Goal: Task Accomplishment & Management: Use online tool/utility

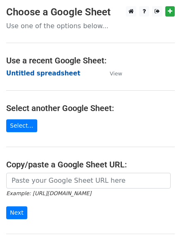
click at [43, 75] on strong "Untitled spreadsheet" at bounding box center [43, 73] width 74 height 7
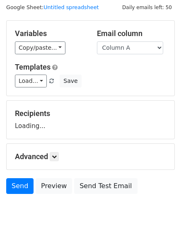
scroll to position [47, 0]
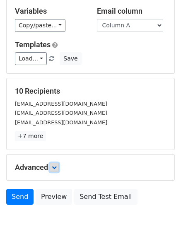
click at [57, 166] on icon at bounding box center [54, 167] width 5 height 5
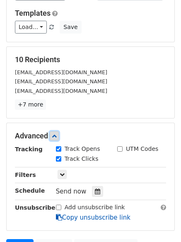
scroll to position [161, 0]
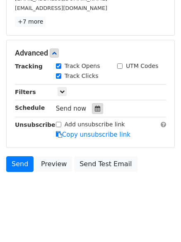
click at [95, 108] on icon at bounding box center [97, 109] width 5 height 6
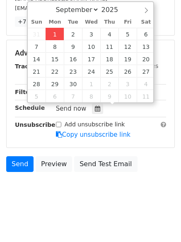
type input "2025-09-01 12:00"
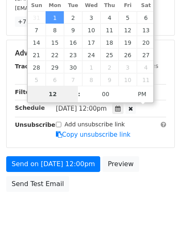
type input "4"
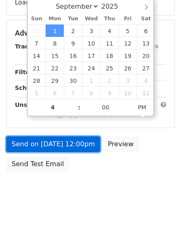
type input "2025-09-01 16:00"
click at [71, 139] on link "Send on Sep 1 at 12:00pm" at bounding box center [53, 144] width 94 height 16
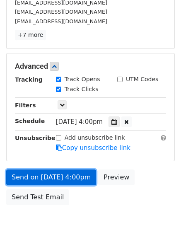
click at [65, 173] on link "Send on Sep 1 at 4:00pm" at bounding box center [51, 177] width 90 height 16
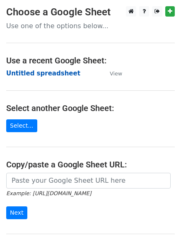
click at [58, 72] on strong "Untitled spreadsheet" at bounding box center [43, 73] width 74 height 7
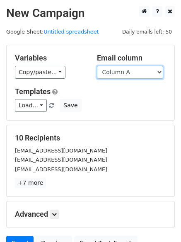
drag, startPoint x: 0, startPoint y: 0, endPoint x: 120, endPoint y: 73, distance: 140.1
click at [120, 73] on select "Column A Column B Column C Column D Column E" at bounding box center [130, 72] width 66 height 13
select select "Column B"
click at [97, 66] on select "Column A Column B Column C Column D Column E" at bounding box center [130, 72] width 66 height 13
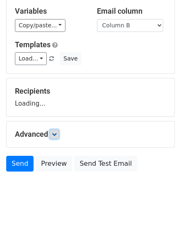
click at [53, 133] on link at bounding box center [54, 134] width 9 height 9
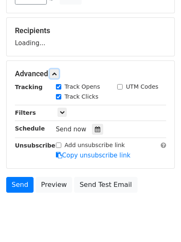
scroll to position [110, 0]
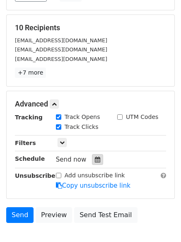
click at [94, 156] on div at bounding box center [97, 159] width 11 height 11
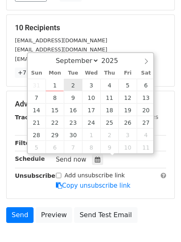
type input "2025-09-02 12:00"
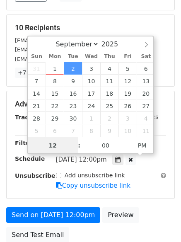
scroll to position [0, 0]
type input "5"
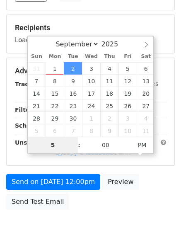
scroll to position [148, 0]
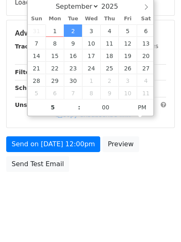
type input "2025-09-02 17:00"
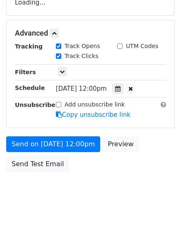
click at [87, 196] on body "New Campaign Daily emails left: 50 Google Sheet: Untitled spreadsheet Variables…" at bounding box center [90, 33] width 181 height 351
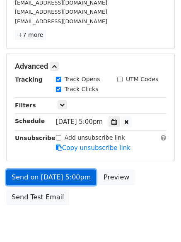
click at [68, 175] on link "Send on Sep 2 at 5:00pm" at bounding box center [51, 177] width 90 height 16
click at [67, 170] on link "Send on Sep 2 at 5:00pm" at bounding box center [51, 177] width 90 height 16
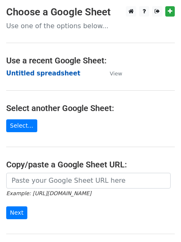
click at [50, 76] on strong "Untitled spreadsheet" at bounding box center [43, 73] width 74 height 7
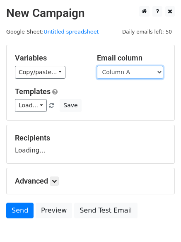
drag, startPoint x: 127, startPoint y: 70, endPoint x: 127, endPoint y: 77, distance: 6.2
click at [127, 70] on select "Column A Column B Column C Column D Column E" at bounding box center [130, 72] width 66 height 13
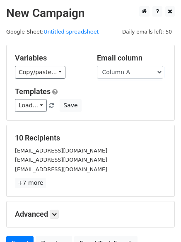
click at [127, 106] on div "Load... No templates saved Save" at bounding box center [91, 105] width 164 height 13
click at [124, 72] on select "Column A Column B Column C Column D Column E" at bounding box center [130, 72] width 66 height 13
select select "Column C"
click at [97, 66] on select "Column A Column B Column C Column D Column E" at bounding box center [130, 72] width 66 height 13
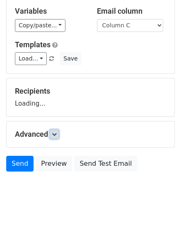
click at [55, 133] on icon at bounding box center [54, 134] width 5 height 5
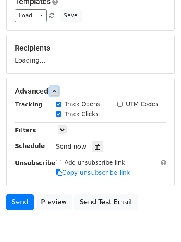
scroll to position [90, 0]
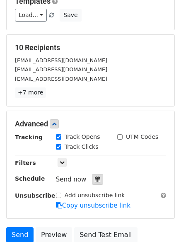
click at [94, 183] on div at bounding box center [97, 179] width 11 height 11
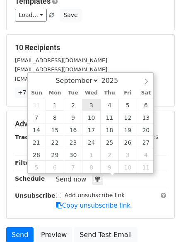
type input "2025-09-03 12:00"
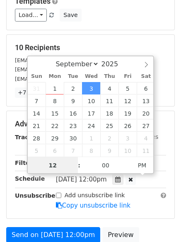
scroll to position [0, 0]
type input "6"
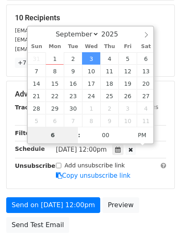
scroll to position [148, 0]
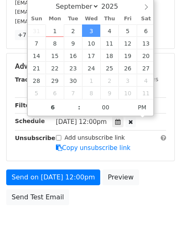
type input "2025-09-03 18:00"
click at [87, 210] on body "New Campaign Daily emails left: 50 Google Sheet: Untitled spreadsheet Variables…" at bounding box center [90, 50] width 181 height 384
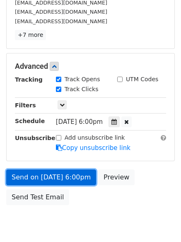
click at [72, 177] on link "Send on Sep 3 at 6:00pm" at bounding box center [51, 177] width 90 height 16
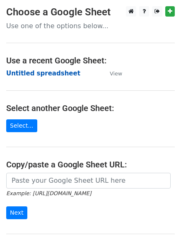
click at [57, 76] on strong "Untitled spreadsheet" at bounding box center [43, 73] width 74 height 7
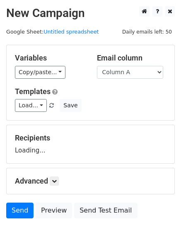
click at [146, 79] on div "Variables Copy/paste... {{Column A}} {{Column B}} {{Column C}} {{Column D}} {{C…" at bounding box center [91, 82] width 168 height 75
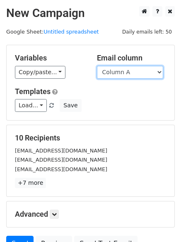
click at [146, 70] on select "Column A Column B Column C Column D Column E" at bounding box center [130, 72] width 66 height 13
select select "Column D"
click at [97, 66] on select "Column A Column B Column C Column D Column E" at bounding box center [130, 72] width 66 height 13
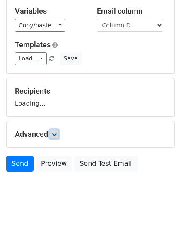
click at [53, 137] on link at bounding box center [54, 134] width 9 height 9
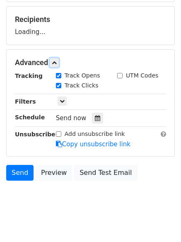
scroll to position [121, 0]
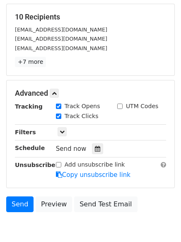
click at [92, 155] on div "Tracking Track Opens UTM Codes Track Clicks Filters Only include spreadsheet ro…" at bounding box center [90, 140] width 151 height 77
click at [95, 152] on icon at bounding box center [97, 149] width 5 height 6
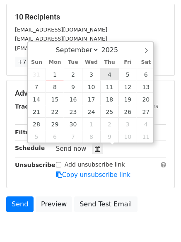
type input "2025-09-04 12:00"
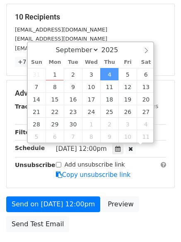
scroll to position [0, 0]
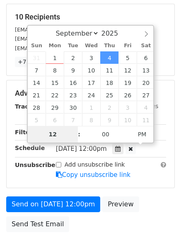
type input "7"
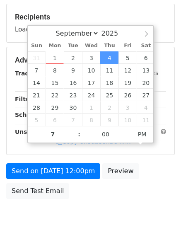
type input "2025-09-04 19:00"
click at [119, 200] on div "Send on Sep 4 at 12:00pm Preview Send Test Email" at bounding box center [90, 183] width 181 height 40
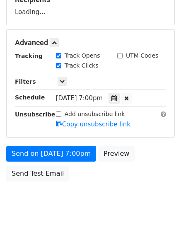
scroll to position [148, 0]
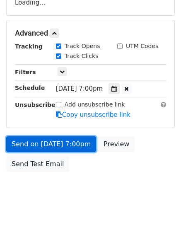
click at [67, 147] on link "Send on Sep 4 at 7:00pm" at bounding box center [51, 144] width 90 height 16
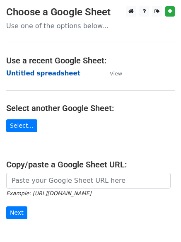
click at [57, 70] on strong "Untitled spreadsheet" at bounding box center [43, 73] width 74 height 7
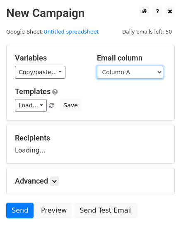
drag, startPoint x: 132, startPoint y: 71, endPoint x: 132, endPoint y: 84, distance: 13.2
click at [132, 71] on select "Column A Column B Column C Column D Column E" at bounding box center [130, 72] width 66 height 13
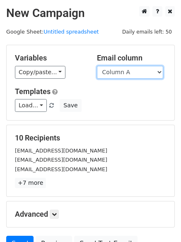
click at [136, 77] on select "Column A Column B Column C Column D Column E" at bounding box center [130, 72] width 66 height 13
select select "Column E"
click at [97, 66] on select "Column A Column B Column C Column D Column E" at bounding box center [130, 72] width 66 height 13
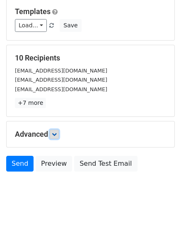
click at [57, 136] on icon at bounding box center [54, 134] width 5 height 5
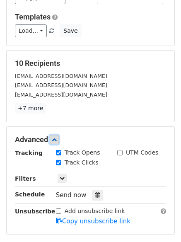
scroll to position [161, 0]
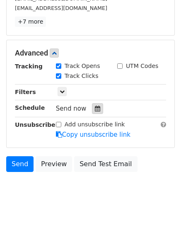
click at [97, 107] on div at bounding box center [97, 108] width 11 height 11
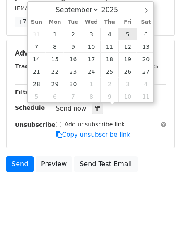
type input "[DATE] 12:00"
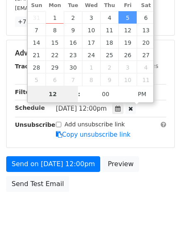
scroll to position [148, 0]
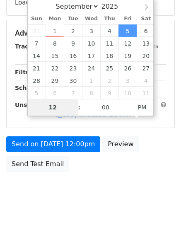
type input "8"
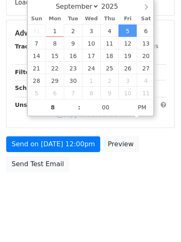
type input "[DATE] 20:00"
click at [74, 205] on body "New Campaign Daily emails left: 50 Google Sheet: Untitled spreadsheet Variables…" at bounding box center [90, 33] width 181 height 351
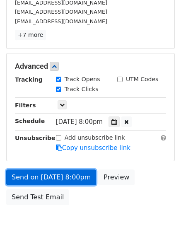
click at [70, 176] on link "Send on [DATE] 8:00pm" at bounding box center [51, 177] width 90 height 16
